Goal: Find specific page/section: Find specific page/section

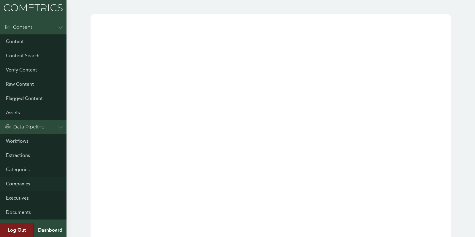
click at [24, 186] on link "Companies" at bounding box center [33, 184] width 67 height 14
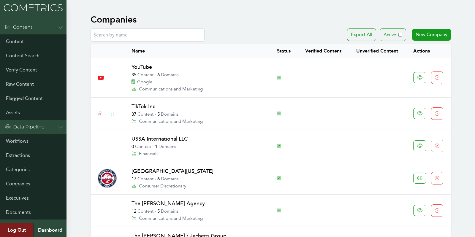
click at [149, 48] on th "Name" at bounding box center [197, 51] width 146 height 14
click at [143, 36] on input "text" at bounding box center [148, 35] width 114 height 13
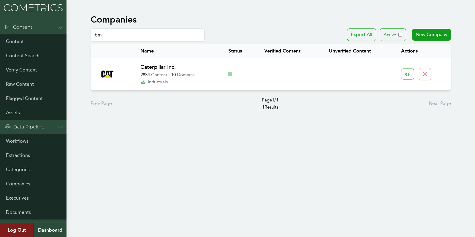
type input "ibm"
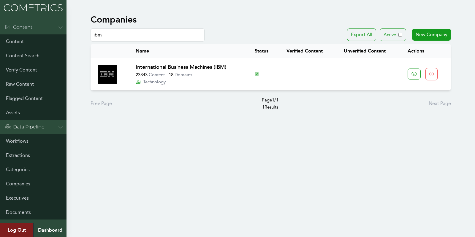
drag, startPoint x: 108, startPoint y: 34, endPoint x: 65, endPoint y: 26, distance: 43.9
click at [65, 26] on div "Menu Content Content Content Search Verify Content Raw Content Flagged Content …" at bounding box center [237, 62] width 475 height 125
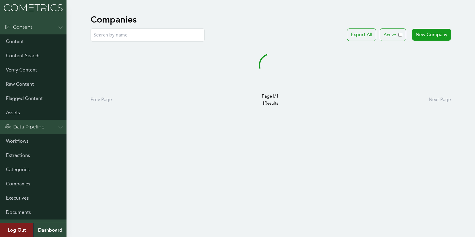
click at [91, 38] on input "text" at bounding box center [148, 35] width 114 height 13
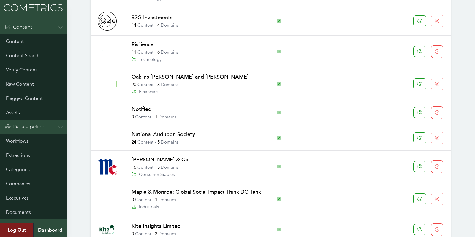
scroll to position [478, 0]
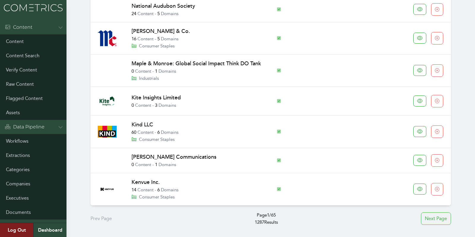
click at [438, 221] on div "Next Page" at bounding box center [436, 219] width 30 height 12
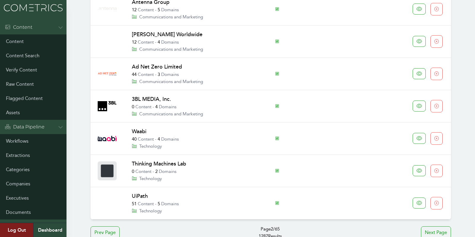
scroll to position [471, 0]
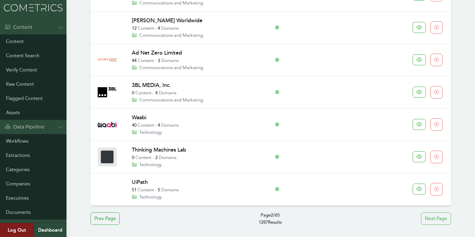
click at [438, 215] on div "Next Page" at bounding box center [436, 219] width 30 height 12
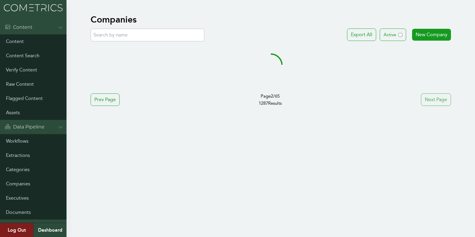
scroll to position [0, 0]
